Goal: Information Seeking & Learning: Learn about a topic

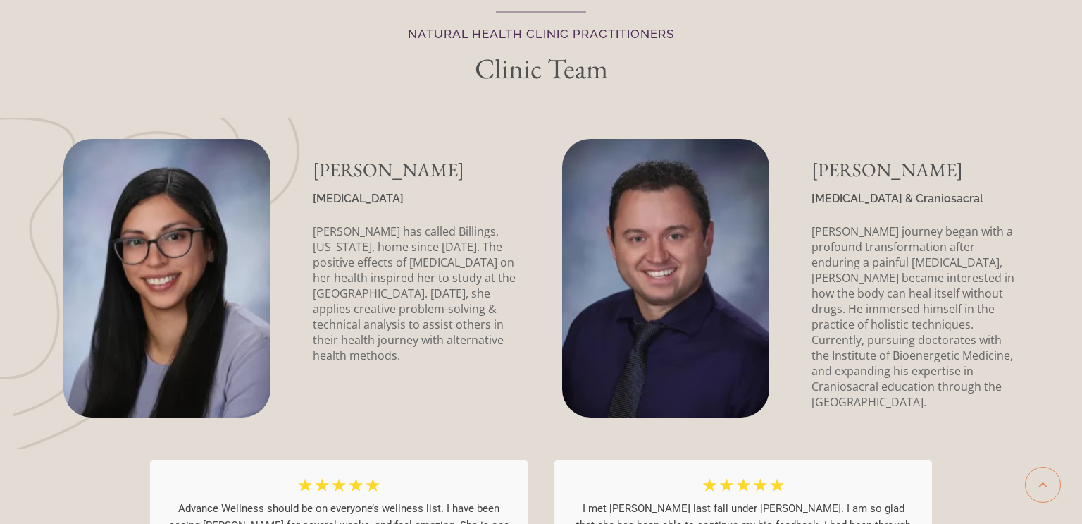
scroll to position [3740, 0]
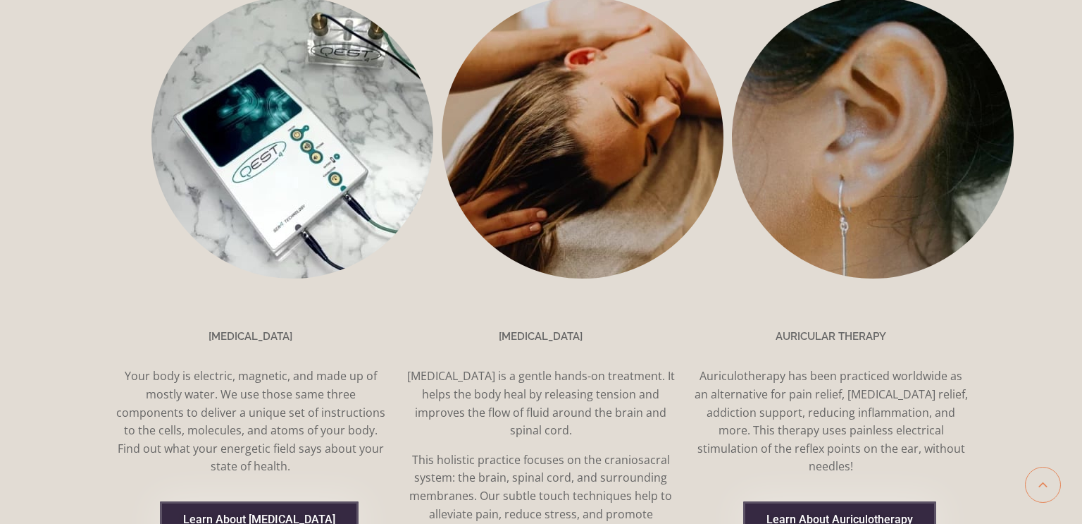
scroll to position [1158, 0]
click at [243, 513] on span "Learn About Biofeedback" at bounding box center [259, 518] width 152 height 11
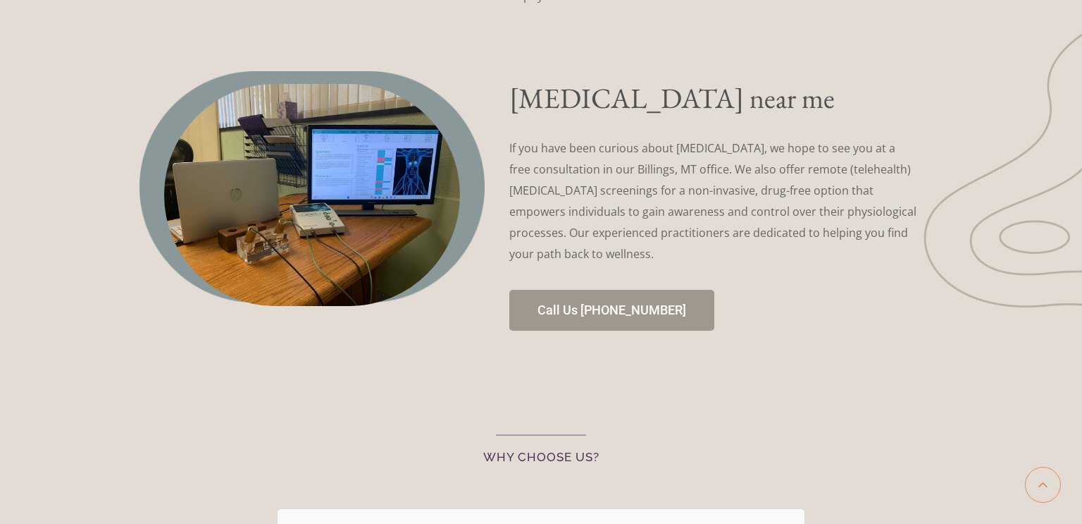
scroll to position [3100, 0]
